Goal: Contribute content

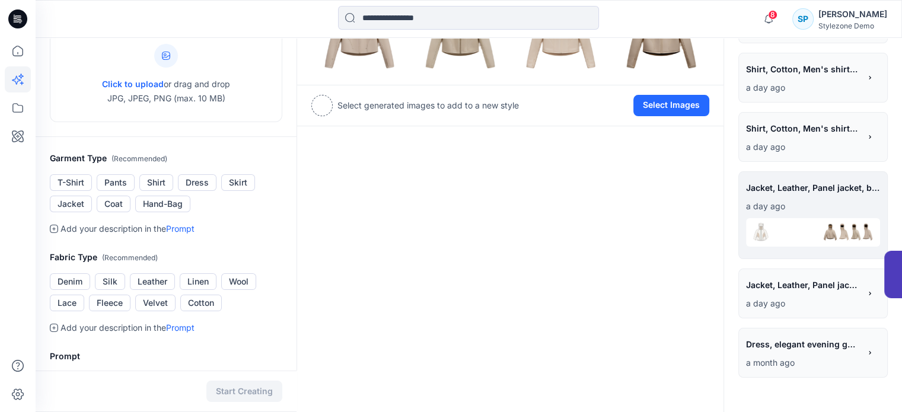
scroll to position [119, 0]
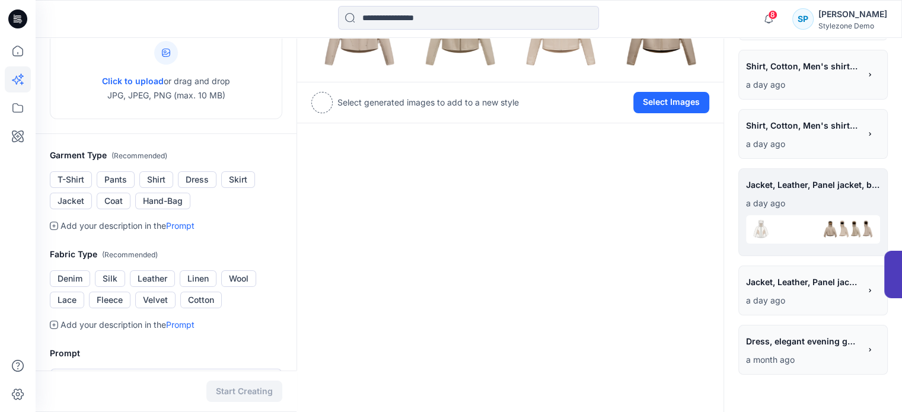
click at [790, 289] on span "Jacket, Leather, Panel jacket, contrast panels, contrast seams, cream / beige t…" at bounding box center [802, 281] width 113 height 17
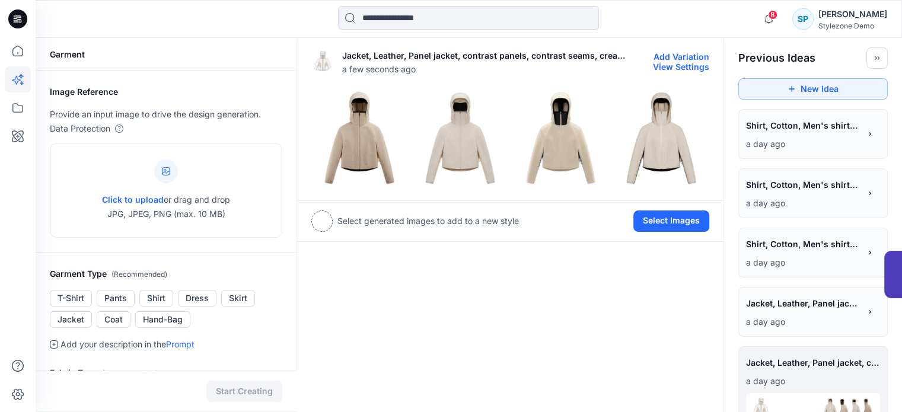
click at [669, 56] on button "Add Variation" at bounding box center [681, 57] width 56 height 10
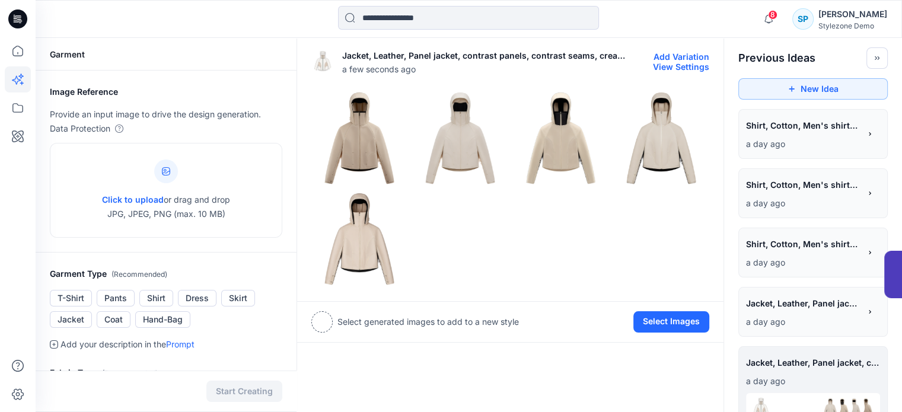
click at [666, 65] on button "View Settings" at bounding box center [681, 67] width 56 height 10
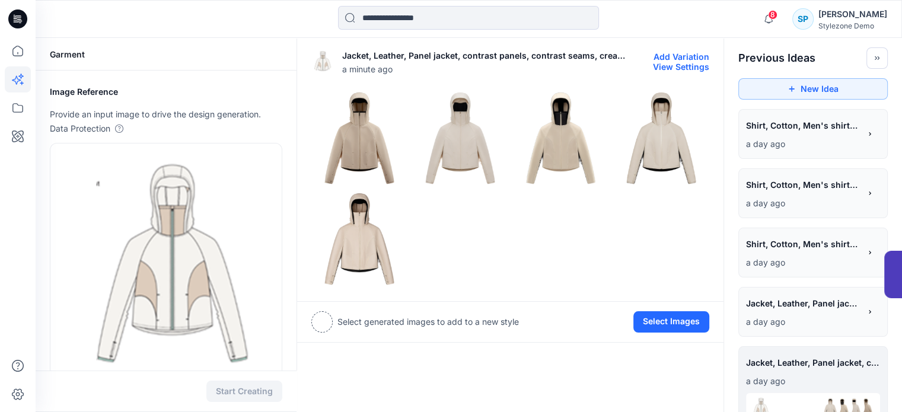
click at [365, 237] on img at bounding box center [359, 239] width 95 height 95
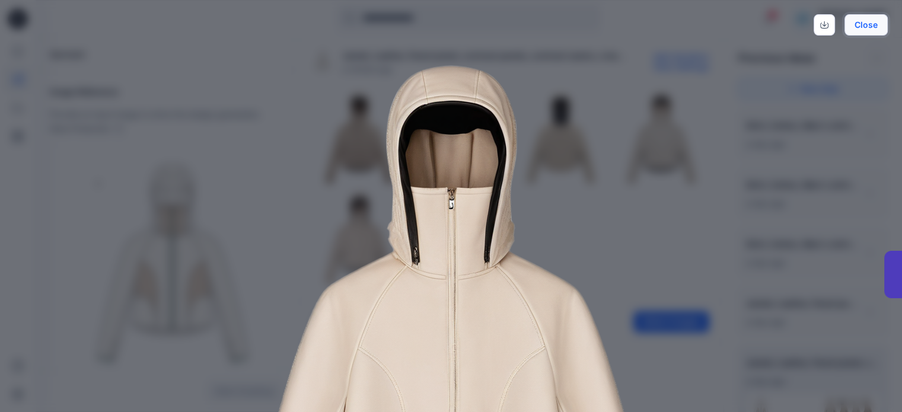
click at [857, 26] on button "Close" at bounding box center [865, 24] width 43 height 21
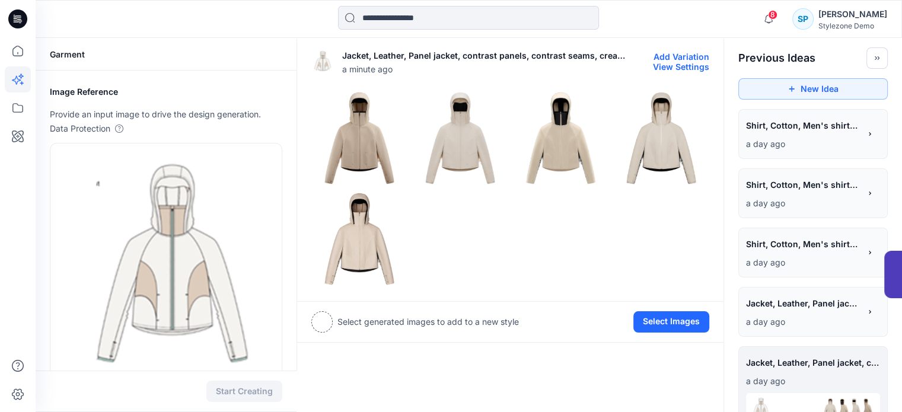
click at [351, 253] on img at bounding box center [359, 239] width 95 height 95
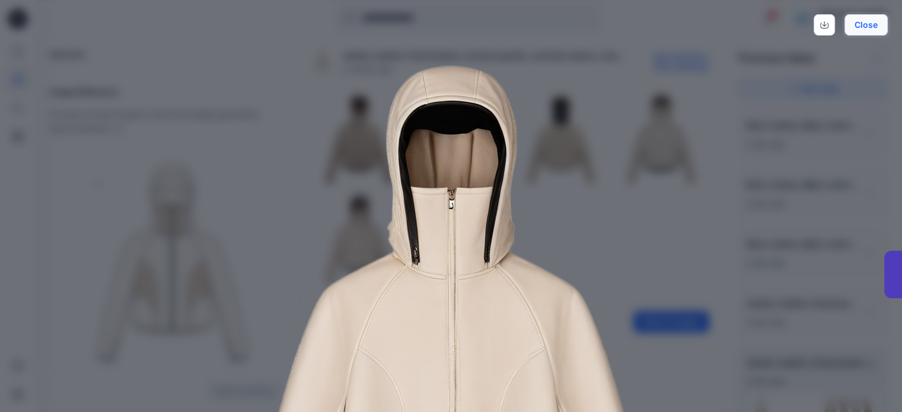
click at [876, 30] on button "Close" at bounding box center [865, 24] width 43 height 21
